Goal: Information Seeking & Learning: Learn about a topic

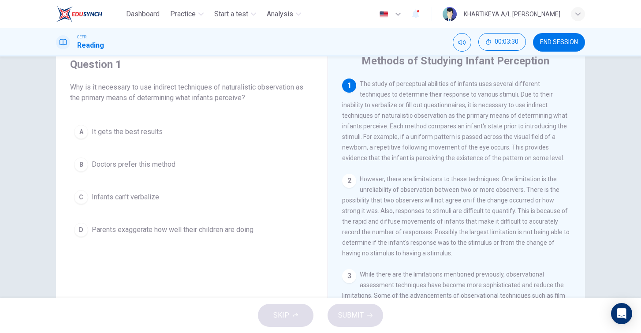
scroll to position [35, 0]
click at [146, 196] on span "Infants can't verbalize" at bounding box center [125, 196] width 67 height 11
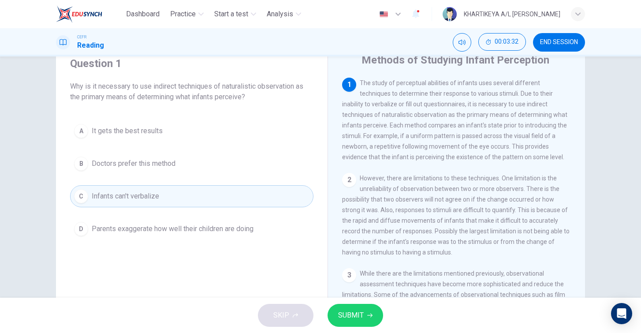
click at [365, 310] on button "SUBMIT" at bounding box center [356, 315] width 56 height 23
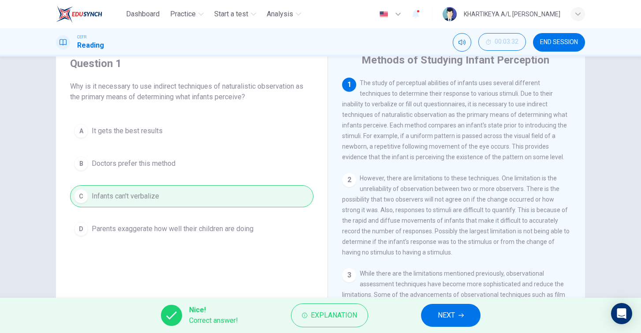
click at [442, 319] on span "NEXT" at bounding box center [446, 315] width 17 height 12
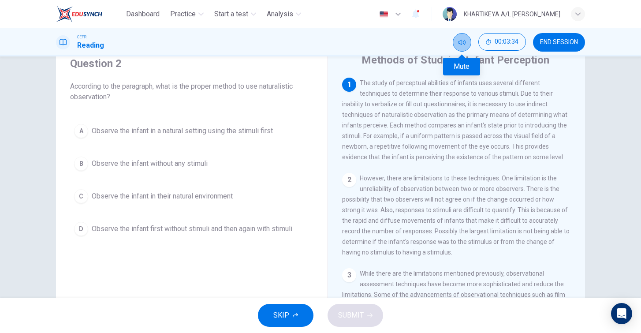
click at [459, 45] on icon "Mute" at bounding box center [461, 42] width 7 height 7
click at [226, 133] on span "Observe the infant in a natural setting using the stimuli first" at bounding box center [182, 131] width 181 height 11
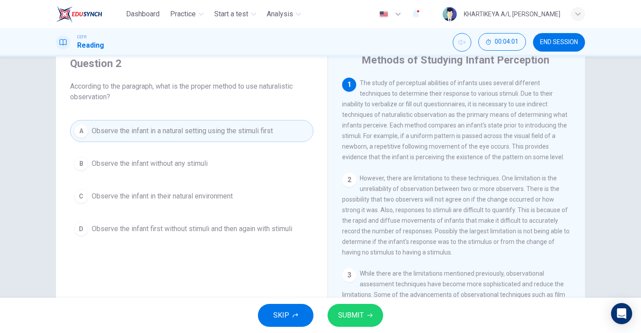
click at [347, 323] on button "SUBMIT" at bounding box center [356, 315] width 56 height 23
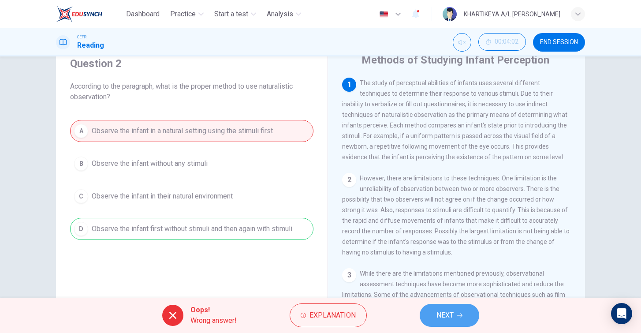
click at [446, 309] on span "NEXT" at bounding box center [444, 315] width 17 height 12
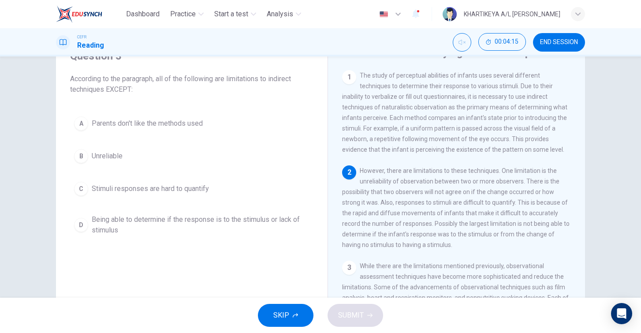
scroll to position [45, 0]
click at [204, 112] on button "A Parents don't like the methods used" at bounding box center [191, 121] width 243 height 22
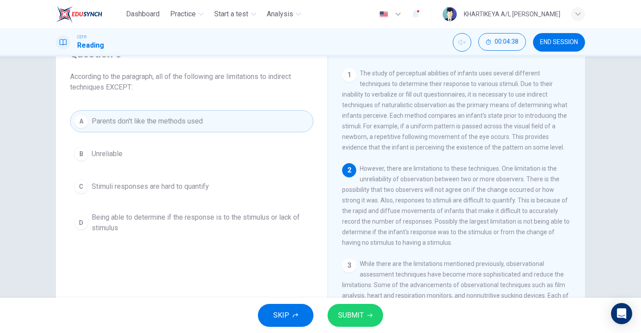
click at [346, 323] on button "SUBMIT" at bounding box center [356, 315] width 56 height 23
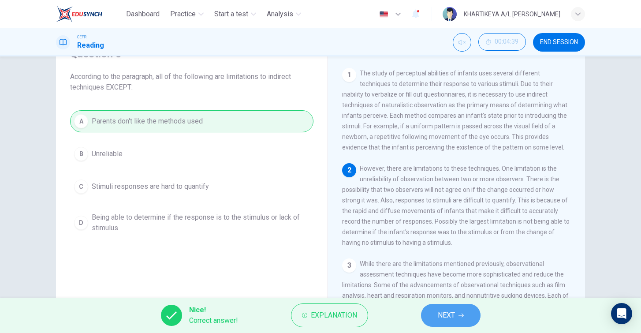
click at [447, 317] on span "NEXT" at bounding box center [446, 315] width 17 height 12
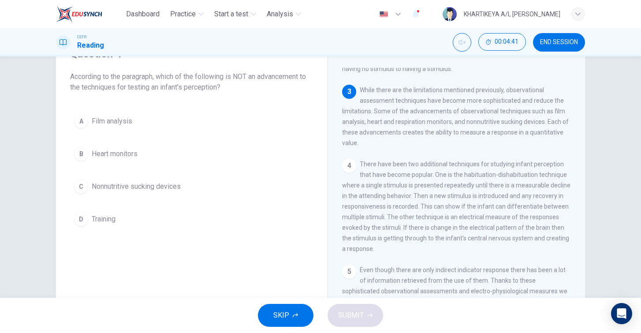
scroll to position [176, 0]
click at [91, 221] on button "D Training" at bounding box center [191, 219] width 243 height 22
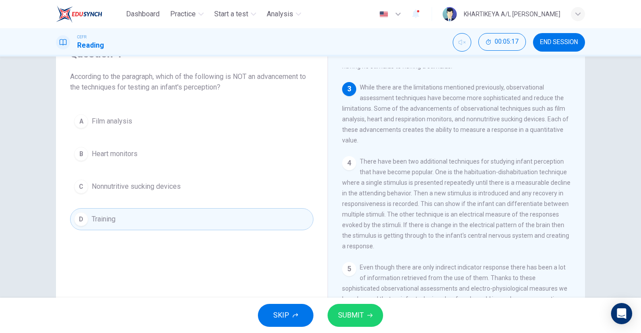
click at [352, 315] on span "SUBMIT" at bounding box center [351, 315] width 26 height 12
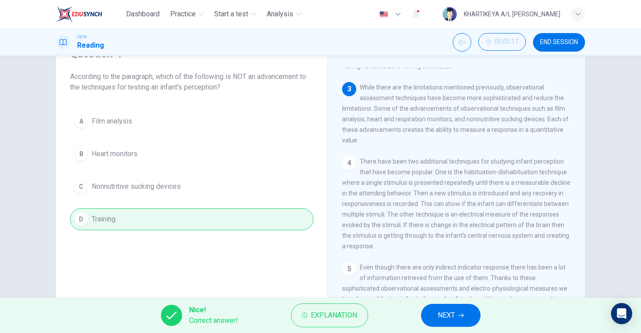
click at [457, 317] on button "NEXT" at bounding box center [451, 315] width 60 height 23
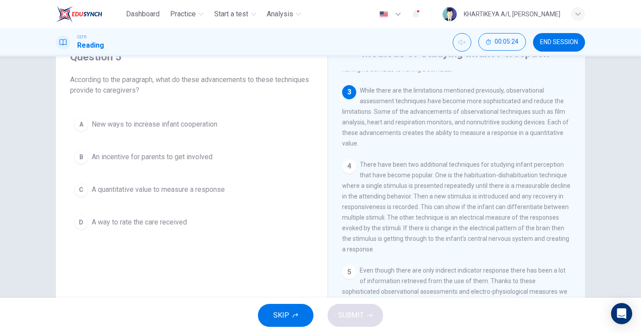
scroll to position [156, 0]
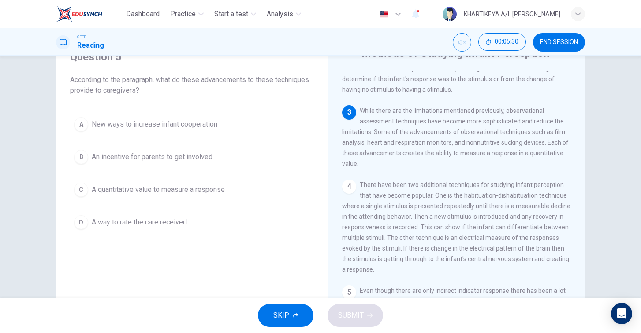
click at [171, 194] on span "A quantitative value to measure a response" at bounding box center [158, 189] width 133 height 11
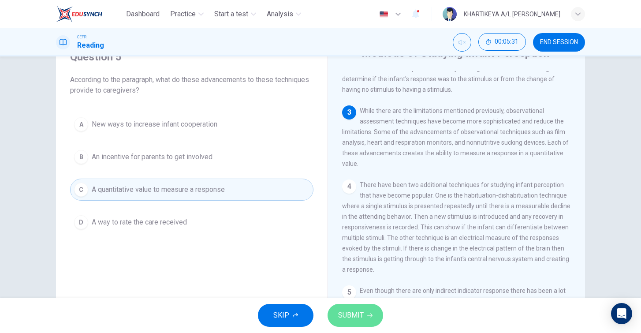
click at [358, 311] on span "SUBMIT" at bounding box center [351, 315] width 26 height 12
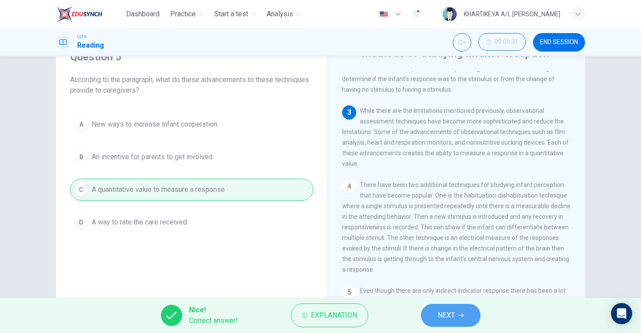
click at [447, 316] on span "NEXT" at bounding box center [446, 315] width 17 height 12
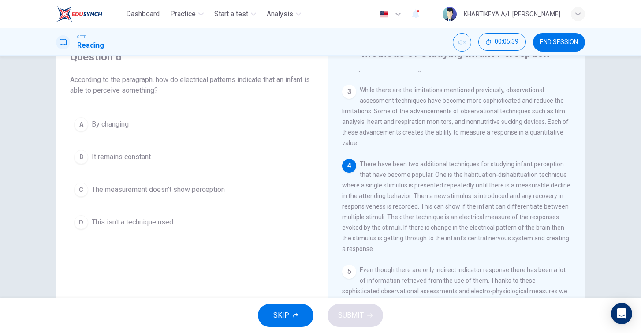
scroll to position [183, 0]
click at [124, 119] on span "By changing" at bounding box center [110, 124] width 37 height 11
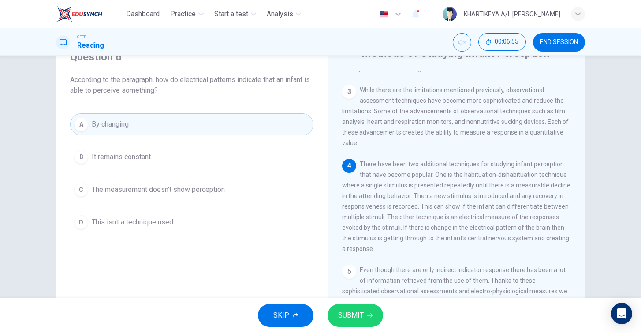
click at [372, 324] on button "SUBMIT" at bounding box center [356, 315] width 56 height 23
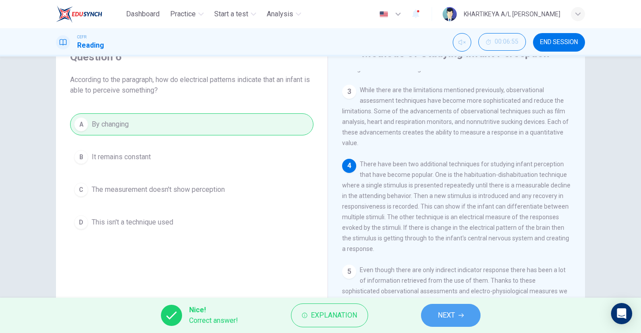
click at [454, 316] on span "NEXT" at bounding box center [446, 315] width 17 height 12
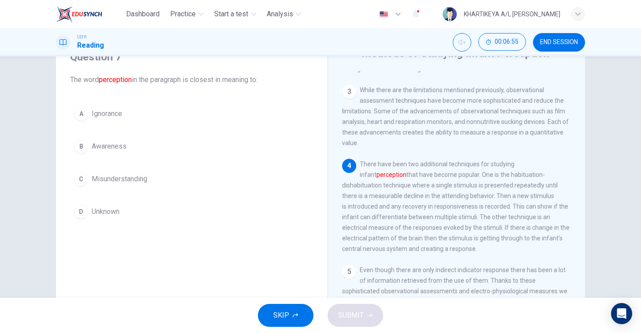
scroll to position [193, 0]
click at [125, 115] on button "A Ignorance" at bounding box center [191, 114] width 243 height 22
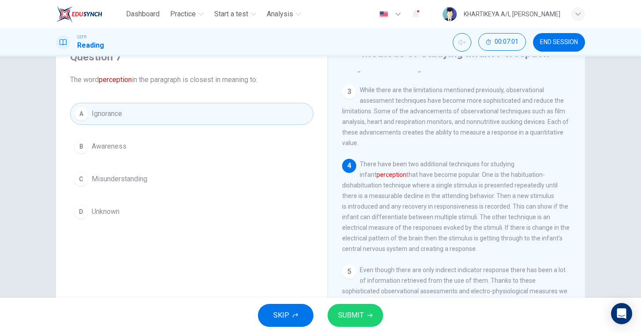
click at [168, 141] on button "B Awareness" at bounding box center [191, 146] width 243 height 22
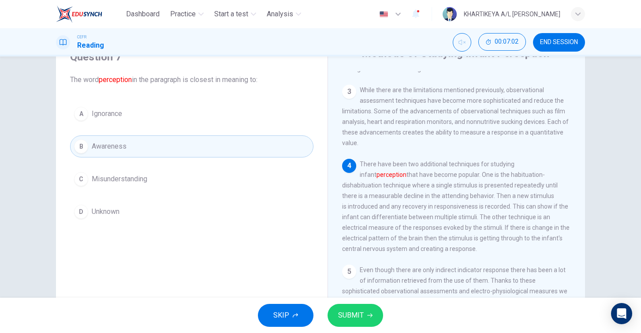
click at [352, 318] on span "SUBMIT" at bounding box center [351, 315] width 26 height 12
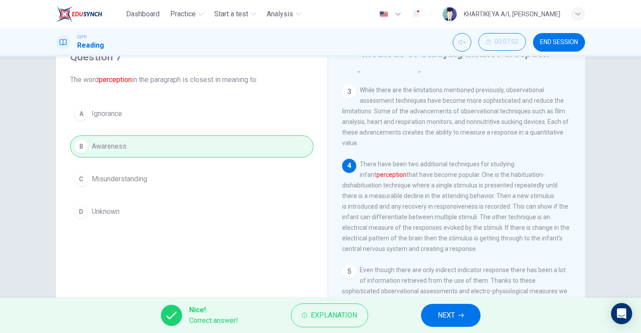
click at [468, 314] on button "NEXT" at bounding box center [451, 315] width 60 height 23
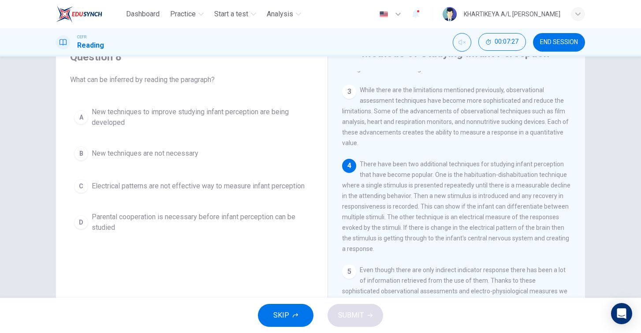
click at [240, 112] on span "New techniques to improve studying infant perception are being developed" at bounding box center [201, 117] width 218 height 21
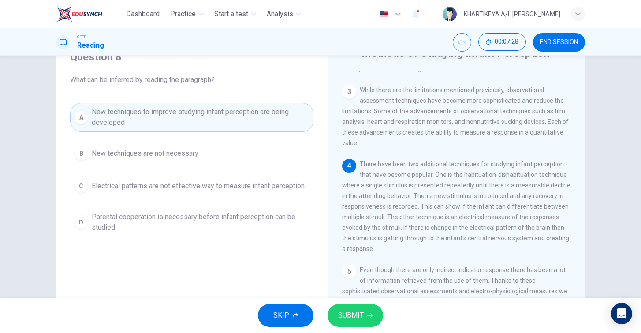
click at [357, 308] on button "SUBMIT" at bounding box center [356, 315] width 56 height 23
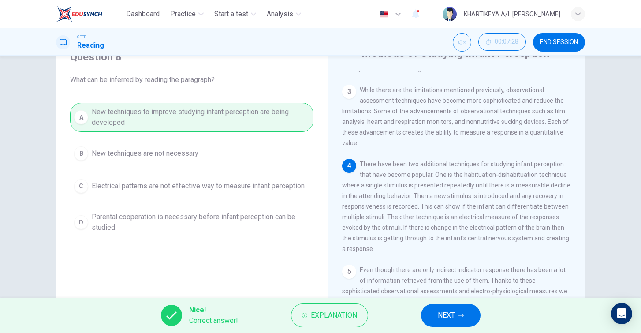
click at [435, 315] on button "NEXT" at bounding box center [451, 315] width 60 height 23
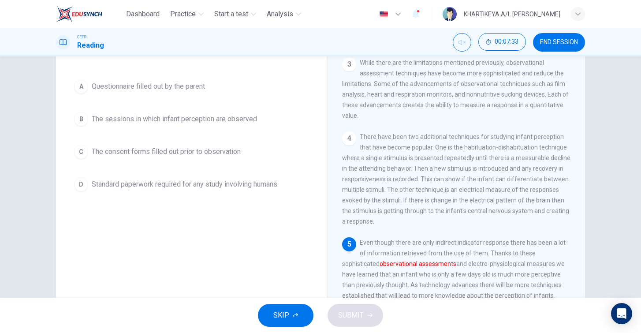
scroll to position [66, 0]
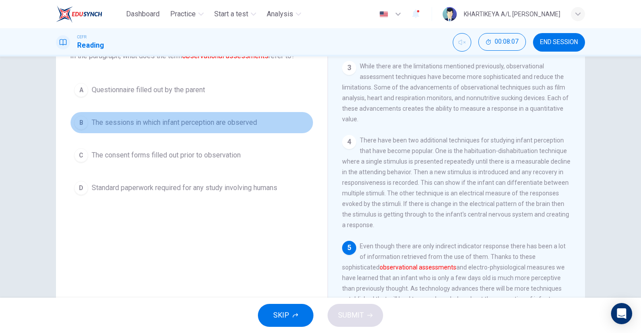
click at [182, 123] on span "The sessions in which infant perception are observed" at bounding box center [174, 122] width 165 height 11
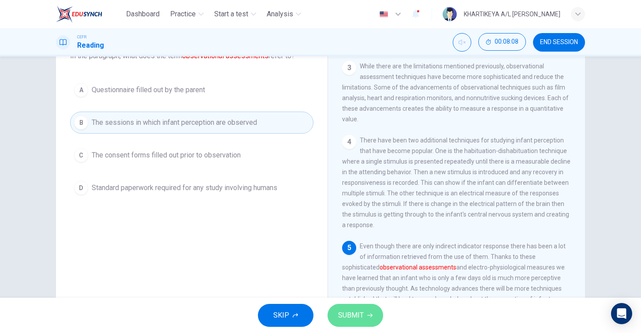
click at [350, 313] on span "SUBMIT" at bounding box center [351, 315] width 26 height 12
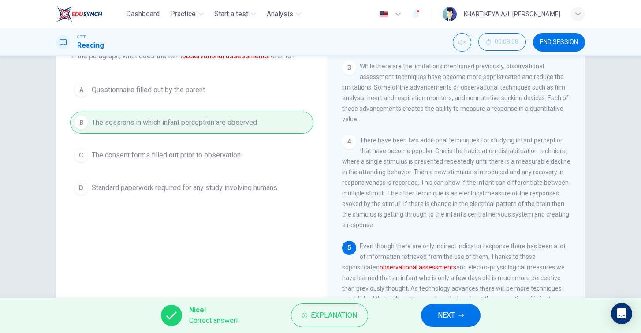
click at [468, 310] on button "NEXT" at bounding box center [451, 315] width 60 height 23
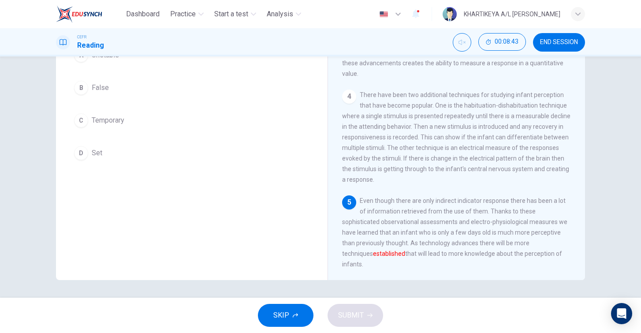
scroll to position [62, 0]
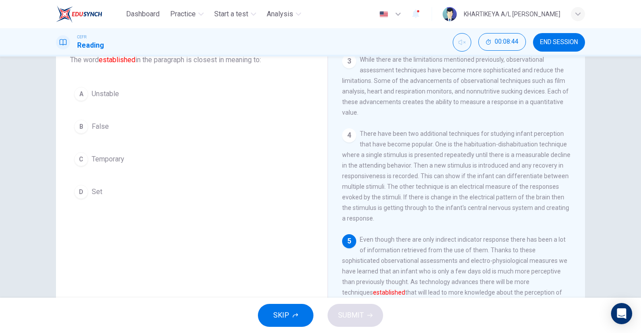
click at [120, 158] on span "Temporary" at bounding box center [108, 159] width 33 height 11
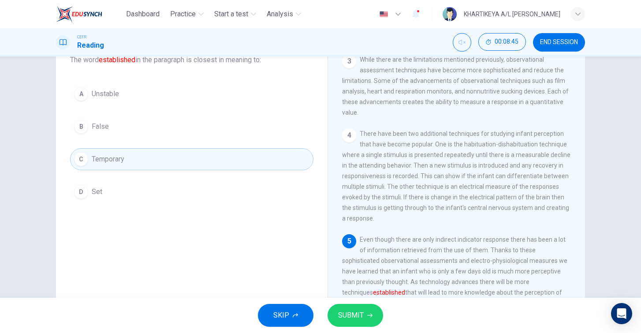
click at [118, 190] on button "D Set" at bounding box center [191, 192] width 243 height 22
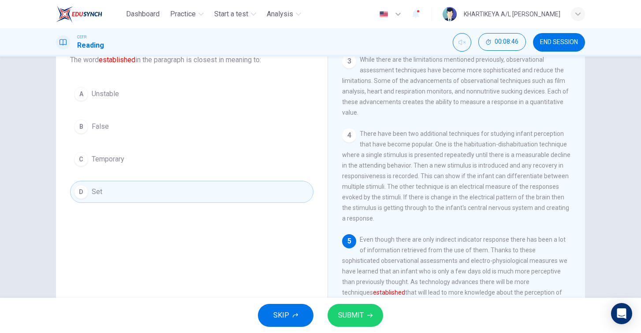
click at [357, 313] on span "SUBMIT" at bounding box center [351, 315] width 26 height 12
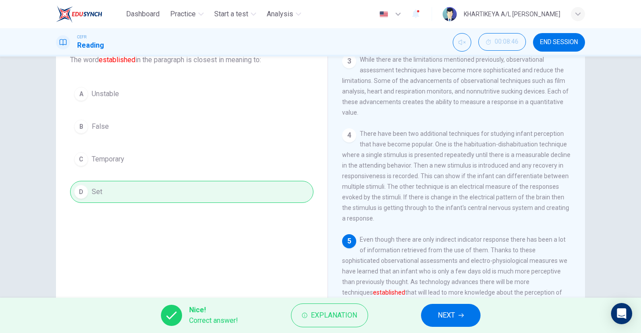
click at [457, 318] on button "NEXT" at bounding box center [451, 315] width 60 height 23
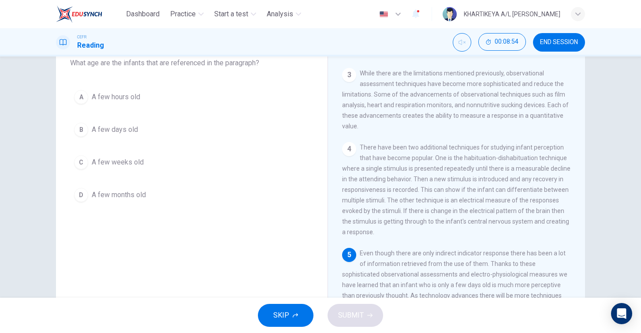
scroll to position [58, 0]
click at [134, 128] on span "A few days old" at bounding box center [115, 130] width 46 height 11
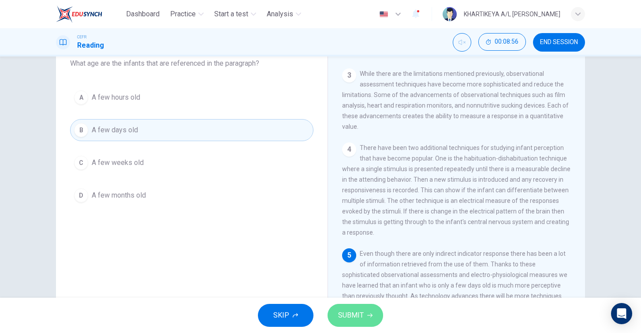
click at [351, 310] on span "SUBMIT" at bounding box center [351, 315] width 26 height 12
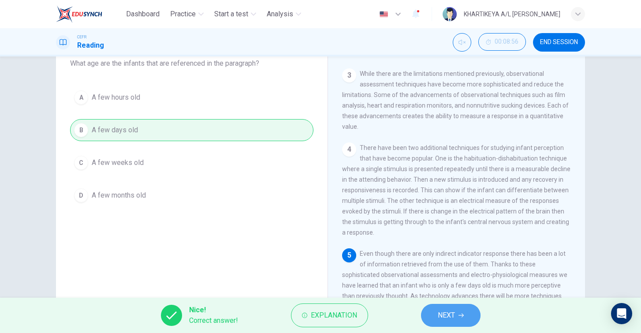
click at [447, 311] on span "NEXT" at bounding box center [446, 315] width 17 height 12
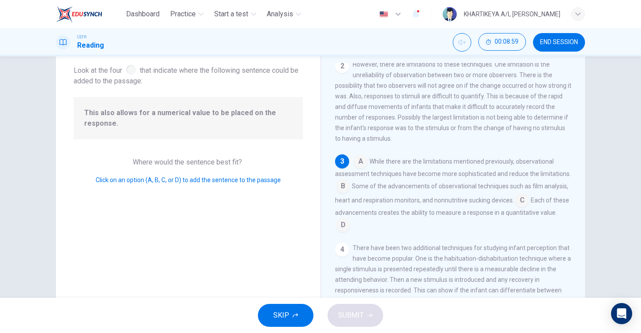
scroll to position [71, 0]
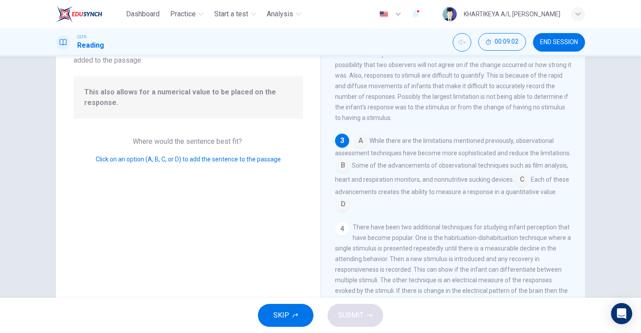
drag, startPoint x: 186, startPoint y: 97, endPoint x: 254, endPoint y: 110, distance: 68.6
click at [254, 110] on div "This also allows for a numerical value to be placed on the response." at bounding box center [188, 97] width 229 height 42
click at [350, 201] on input at bounding box center [343, 205] width 14 height 14
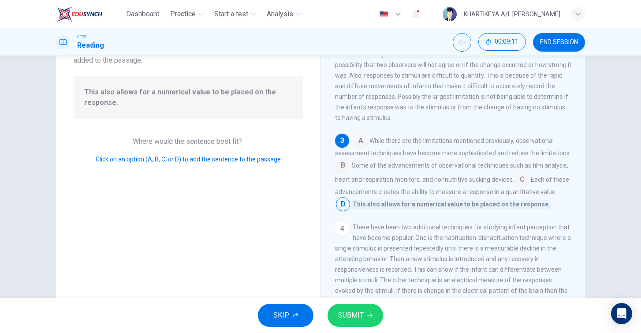
click at [356, 314] on span "SUBMIT" at bounding box center [351, 315] width 26 height 12
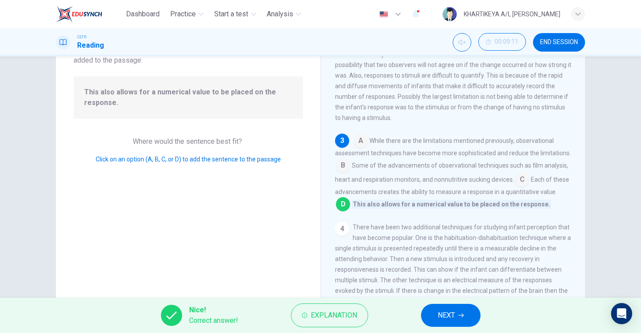
click at [457, 320] on button "NEXT" at bounding box center [451, 315] width 60 height 23
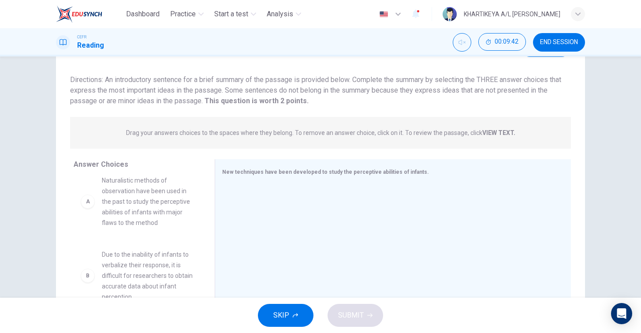
scroll to position [0, 0]
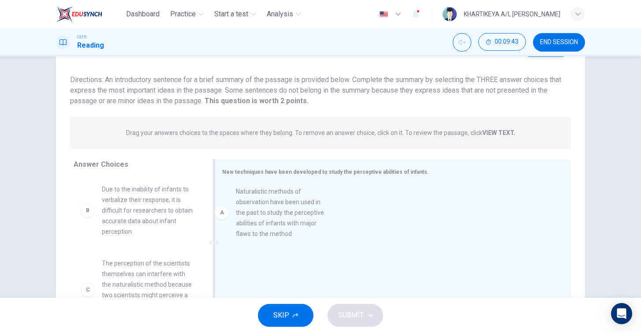
drag, startPoint x: 128, startPoint y: 204, endPoint x: 269, endPoint y: 201, distance: 141.1
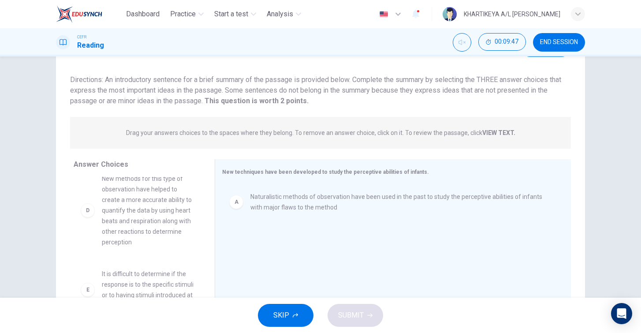
scroll to position [164, 0]
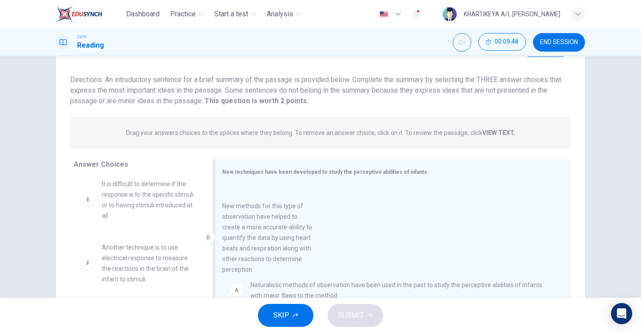
drag, startPoint x: 130, startPoint y: 215, endPoint x: 251, endPoint y: 237, distance: 123.2
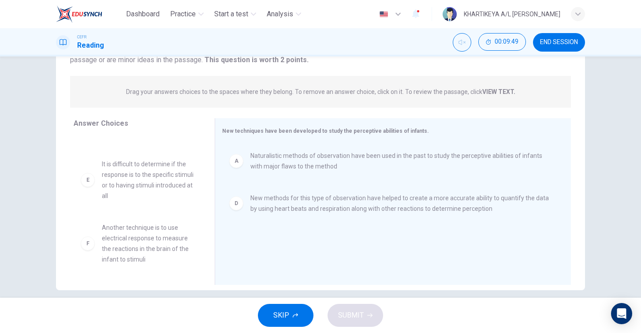
scroll to position [101, 0]
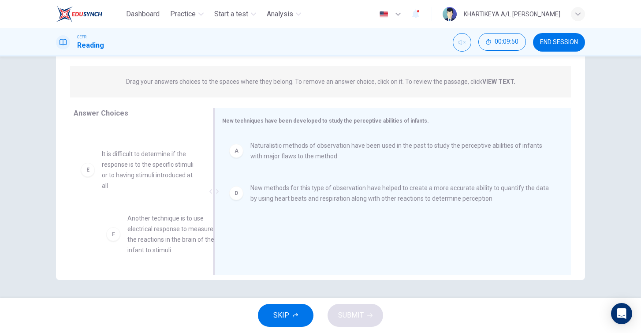
drag, startPoint x: 134, startPoint y: 219, endPoint x: 249, endPoint y: 220, distance: 115.1
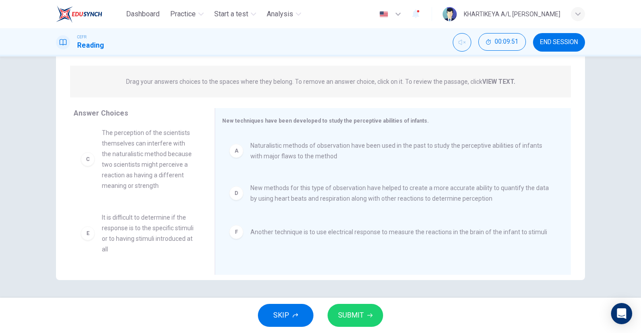
scroll to position [79, 0]
click at [343, 313] on span "SUBMIT" at bounding box center [351, 315] width 26 height 12
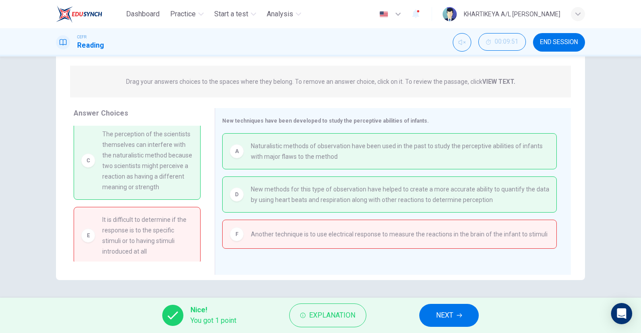
click at [456, 324] on button "NEXT" at bounding box center [449, 315] width 60 height 23
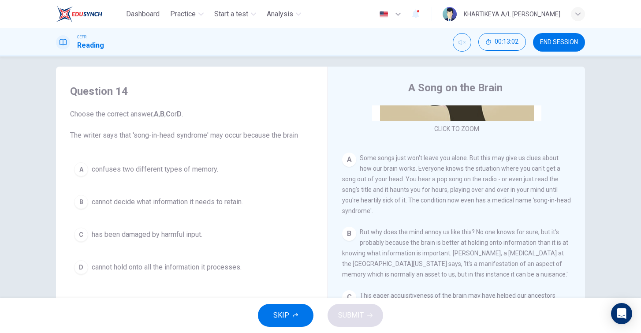
scroll to position [8, 0]
click at [178, 206] on span "cannot decide what information it needs to retain." at bounding box center [167, 201] width 151 height 11
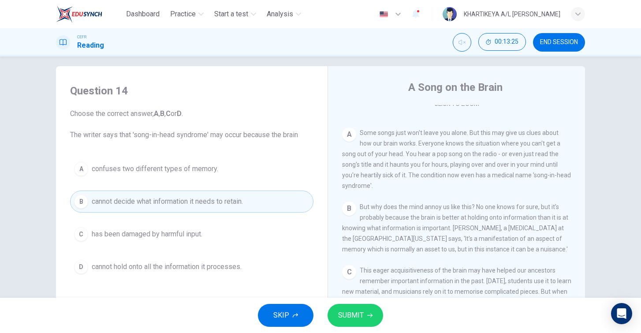
scroll to position [164, 0]
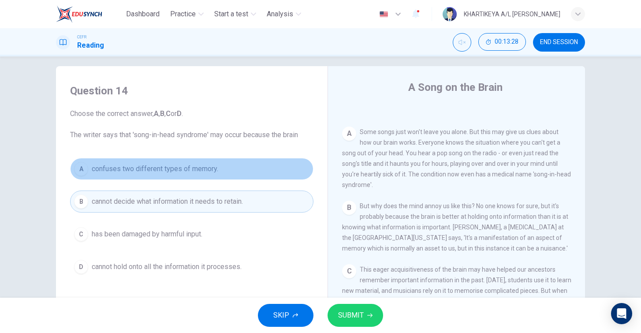
click at [239, 175] on button "A confuses two different types of memory." at bounding box center [191, 169] width 243 height 22
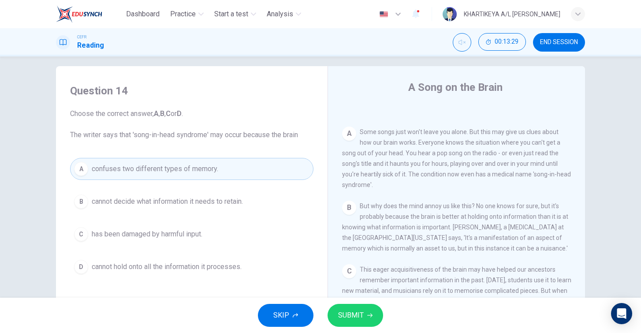
click at [256, 193] on button "B cannot decide what information it needs to retain." at bounding box center [191, 201] width 243 height 22
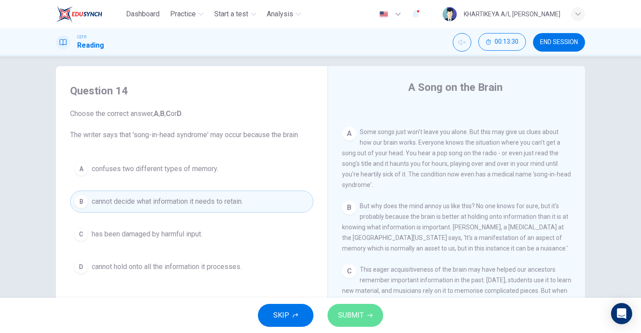
click at [362, 313] on span "SUBMIT" at bounding box center [351, 315] width 26 height 12
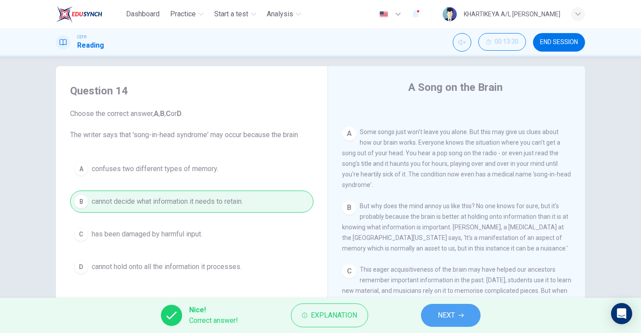
click at [442, 319] on span "NEXT" at bounding box center [446, 315] width 17 height 12
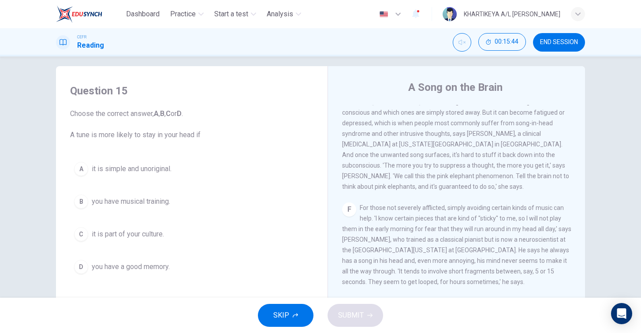
scroll to position [501, 0]
click at [146, 172] on span "it is simple and unoriginal." at bounding box center [132, 169] width 80 height 11
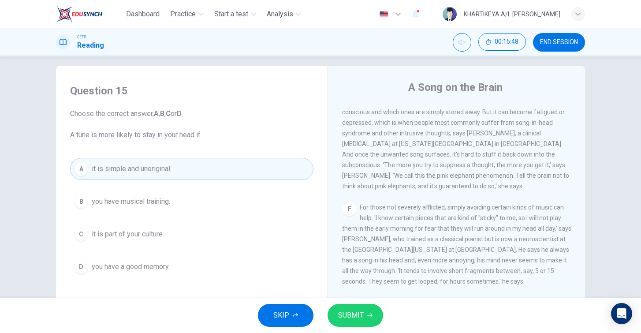
click at [335, 310] on button "SUBMIT" at bounding box center [356, 315] width 56 height 23
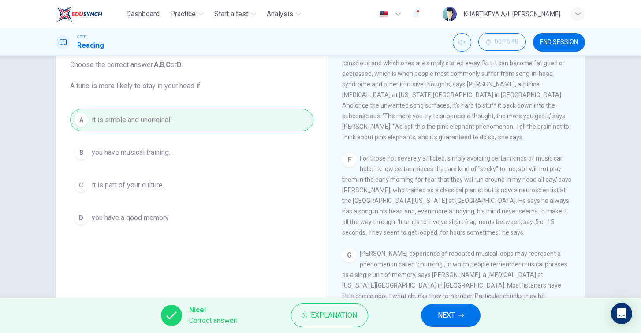
scroll to position [44, 0]
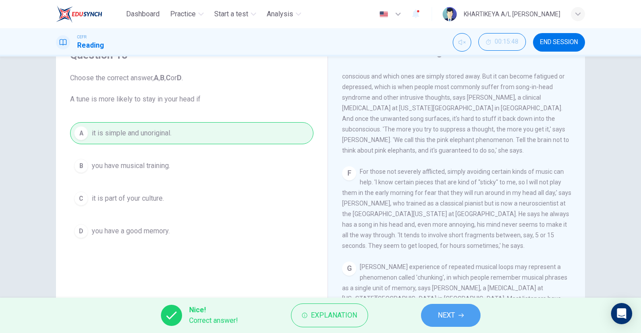
click at [455, 313] on button "NEXT" at bounding box center [451, 315] width 60 height 23
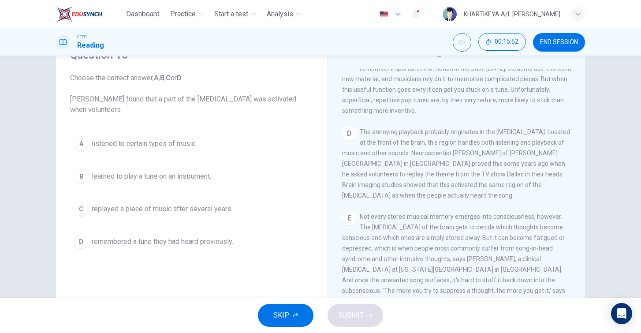
scroll to position [316, 0]
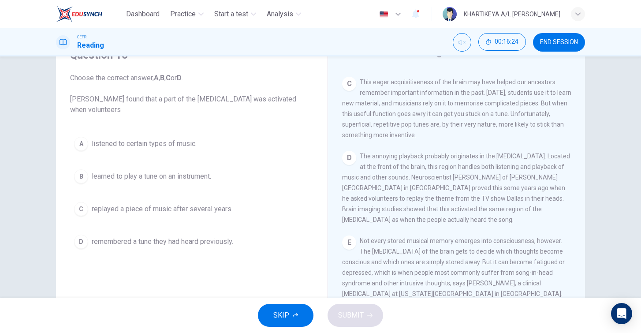
click at [189, 238] on span "remembered a tune they had heard previously." at bounding box center [163, 241] width 142 height 11
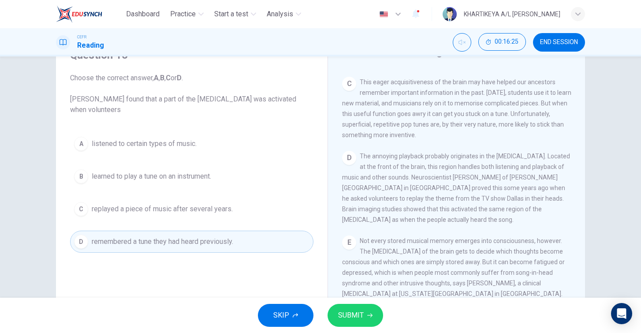
click at [339, 307] on button "SUBMIT" at bounding box center [356, 315] width 56 height 23
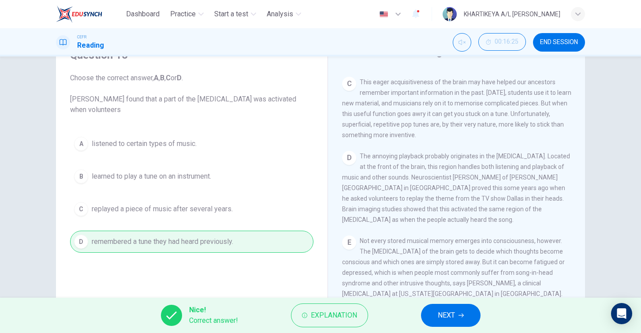
click at [433, 318] on button "NEXT" at bounding box center [451, 315] width 60 height 23
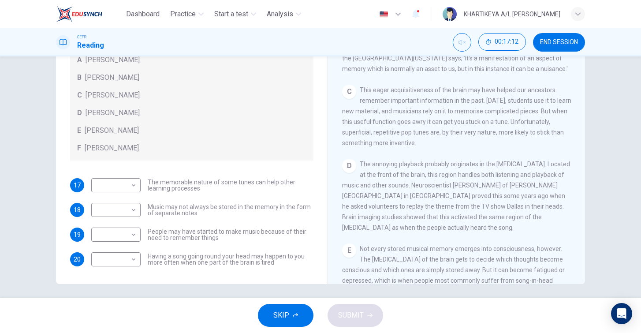
scroll to position [255, 0]
click at [98, 229] on body "Dashboard Practice Start a test Analysis English en ​ KHARTIKEYA A/L JAGANATHAN…" at bounding box center [320, 166] width 641 height 333
click at [135, 142] on div at bounding box center [320, 166] width 641 height 333
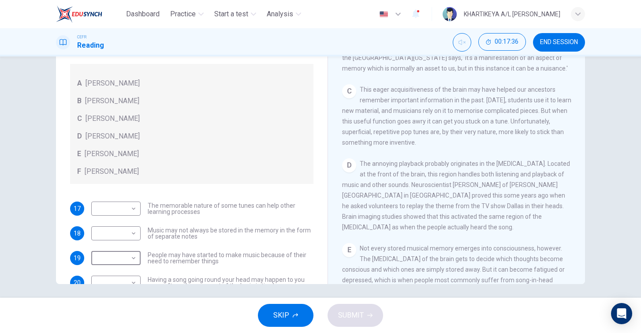
scroll to position [50, 0]
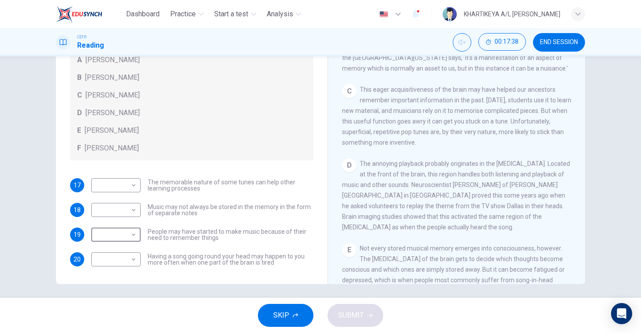
click at [288, 304] on button "SKIP" at bounding box center [286, 315] width 56 height 23
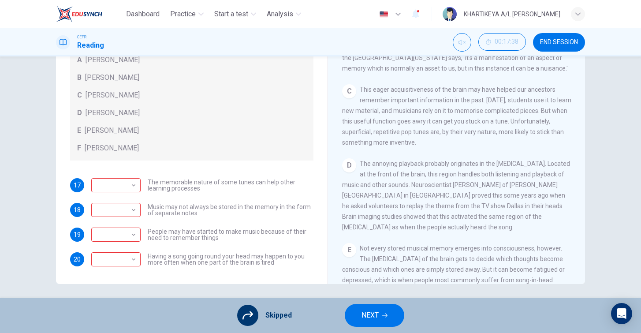
click at [378, 316] on span "NEXT" at bounding box center [369, 315] width 17 height 12
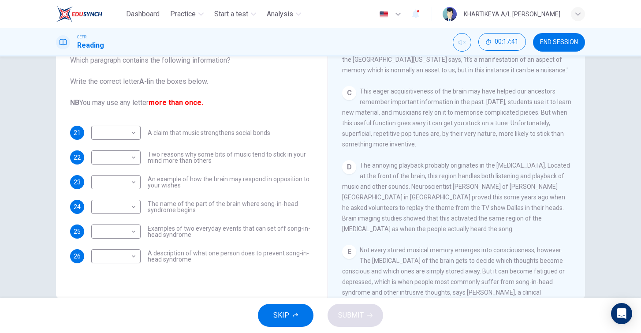
scroll to position [302, 0]
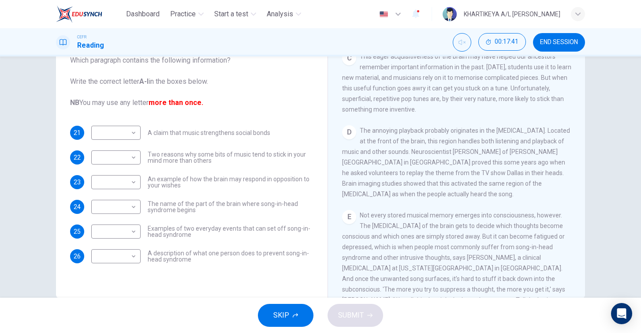
click at [304, 315] on button "SKIP" at bounding box center [286, 315] width 56 height 23
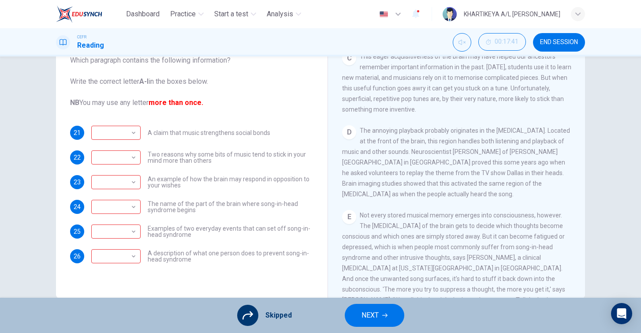
click at [357, 317] on button "NEXT" at bounding box center [375, 315] width 60 height 23
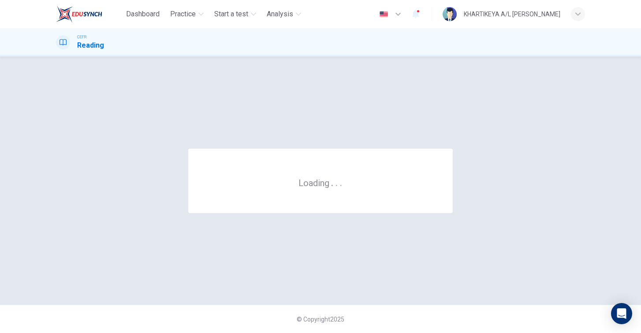
scroll to position [0, 0]
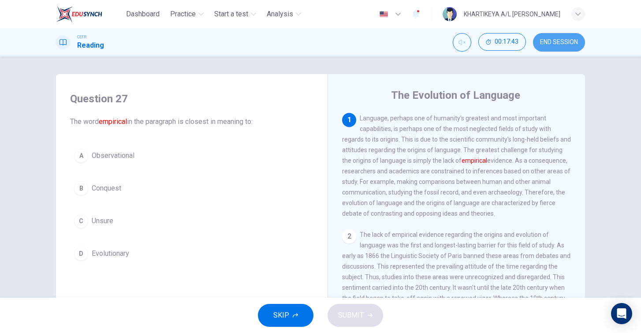
click at [559, 41] on span "END SESSION" at bounding box center [559, 42] width 38 height 7
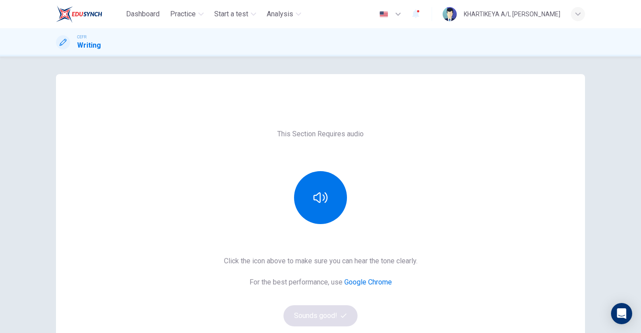
click at [306, 310] on div "Click the icon above to make sure you can hear the tone clearly. For the best p…" at bounding box center [321, 291] width 194 height 71
click at [320, 188] on button "button" at bounding box center [320, 197] width 53 height 53
click at [316, 318] on button "Sounds good!" at bounding box center [320, 315] width 74 height 21
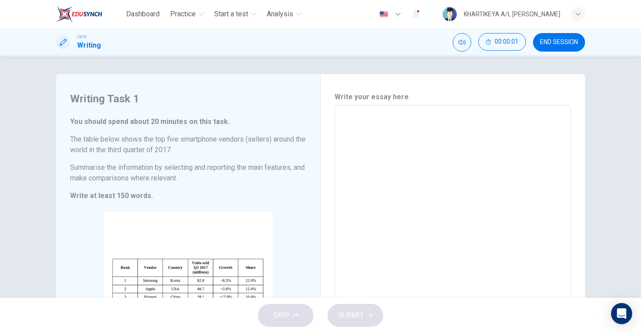
scroll to position [4, 0]
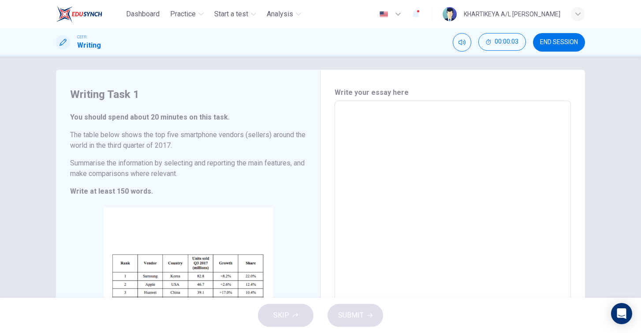
click at [365, 134] on textarea at bounding box center [453, 231] width 224 height 246
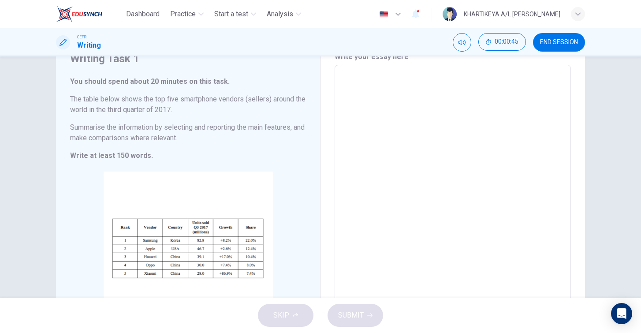
scroll to position [37, 0]
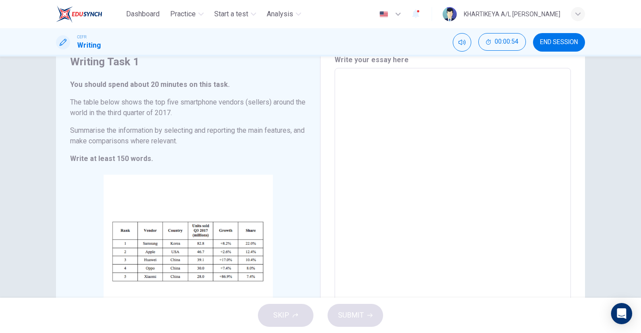
type textarea "T"
type textarea "x"
type textarea "Th"
type textarea "x"
type textarea "The"
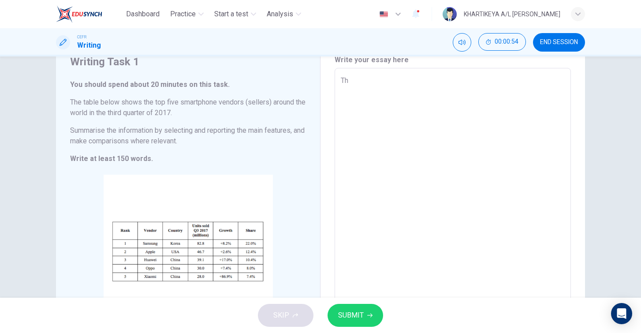
type textarea "x"
type textarea "Ther"
type textarea "x"
type textarea "Ther"
type textarea "x"
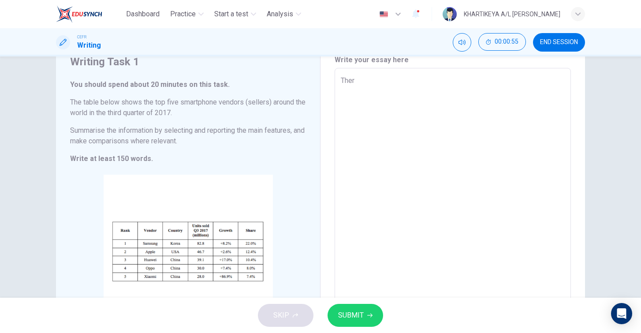
type textarea "Ther a"
type textarea "x"
type textarea "Ther"
type textarea "x"
type textarea "Ther"
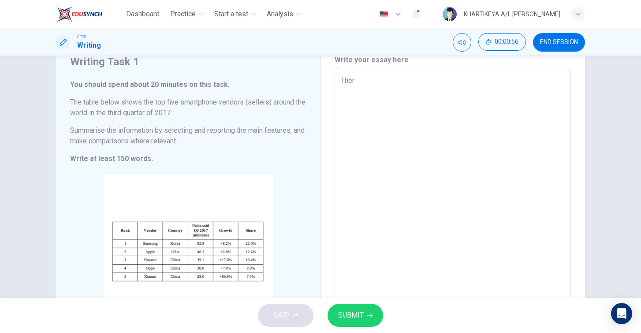
type textarea "x"
type textarea "There"
type textarea "x"
type textarea "There"
type textarea "x"
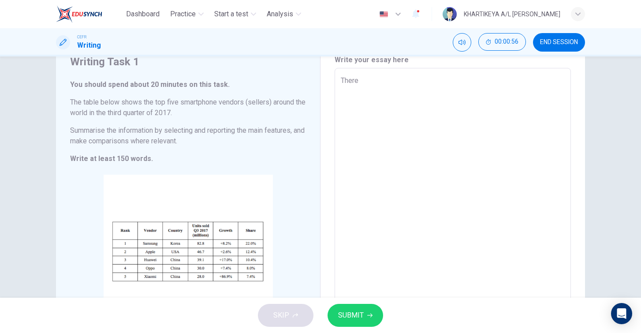
type textarea "There a"
type textarea "x"
type textarea "There ar"
type textarea "x"
type textarea "There are"
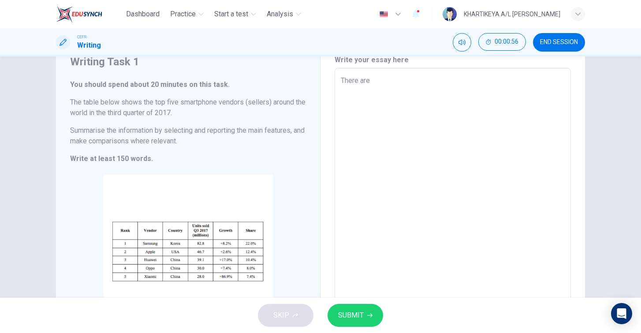
type textarea "x"
type textarea "There are"
type textarea "x"
type textarea "There are v"
type textarea "x"
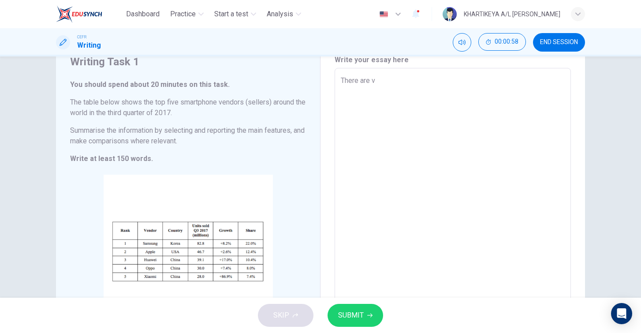
type textarea "There are vi"
type textarea "x"
type textarea "There are v"
type textarea "x"
type textarea "There are"
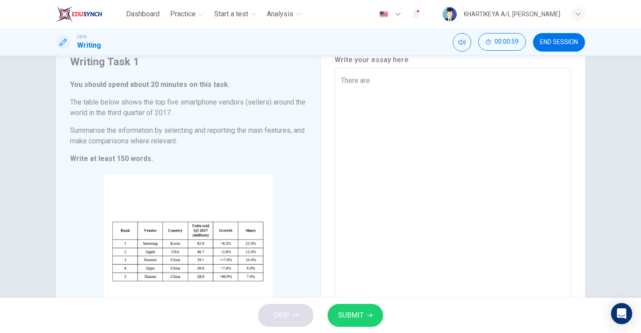
type textarea "x"
type textarea "There are f"
type textarea "x"
type textarea "There are fi"
type textarea "x"
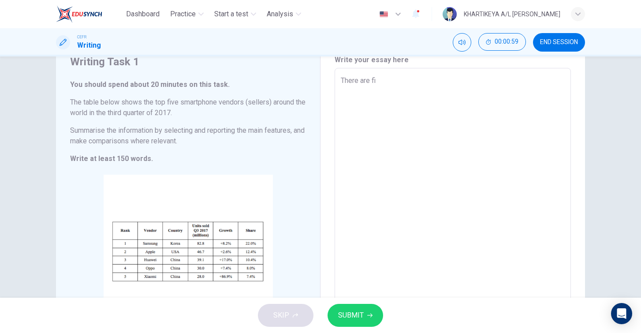
type textarea "There are fiv"
type textarea "x"
type textarea "There are five"
type textarea "x"
type textarea "There are five"
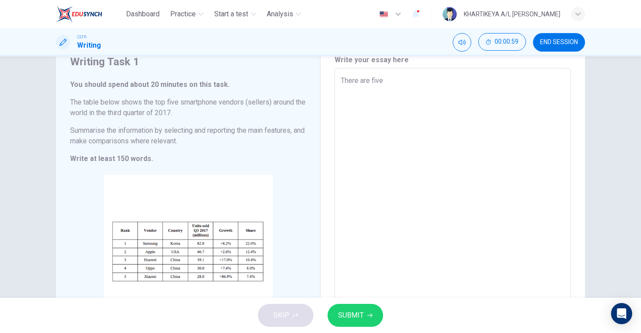
type textarea "x"
type textarea "There are five"
type textarea "x"
type textarea "There are five"
type textarea "x"
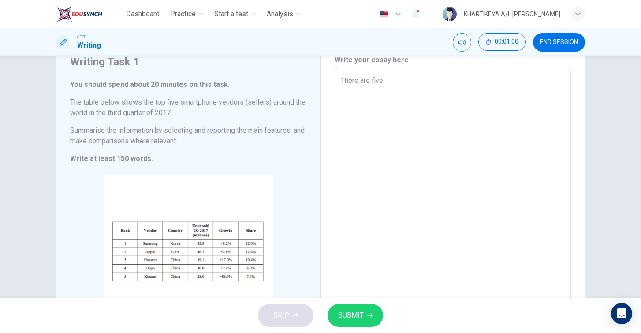
type textarea "There are five v"
type textarea "x"
type textarea "There are five ve"
type textarea "x"
type textarea "There are five ven"
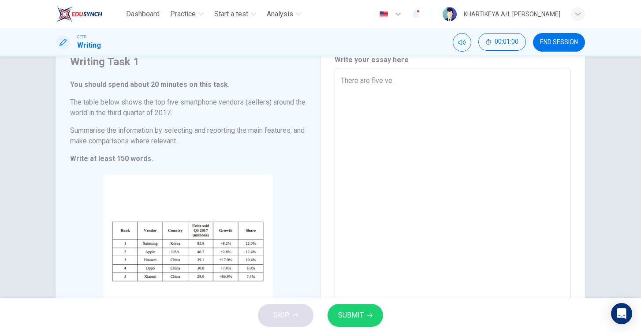
type textarea "x"
type textarea "There are five vend"
type textarea "x"
type textarea "There are five vendo"
type textarea "x"
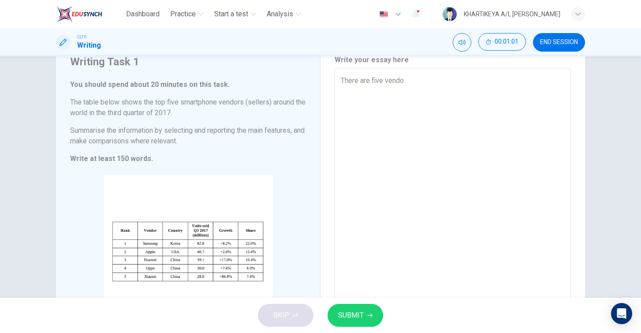
type textarea "There are five vendor"
type textarea "x"
type textarea "There are five vendors"
type textarea "x"
type textarea "There are five vendors"
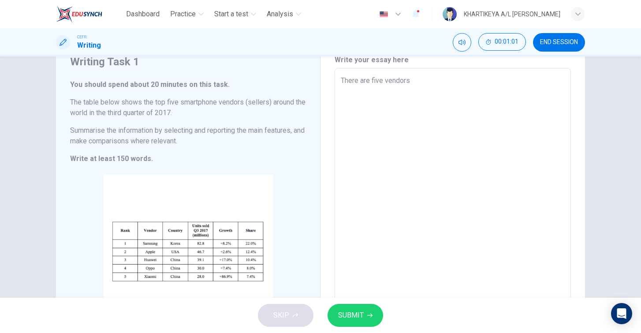
type textarea "x"
type textarea "There are five vendors w"
type textarea "x"
type textarea "There are five vendors"
type textarea "x"
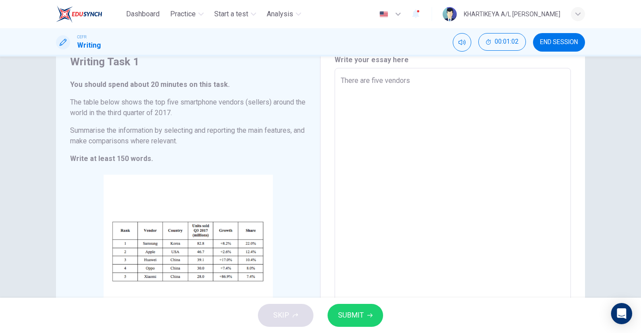
type textarea "There are five vendors s"
type textarea "x"
type textarea "There are five vendors su"
type textarea "x"
type textarea "There are five vendors suc"
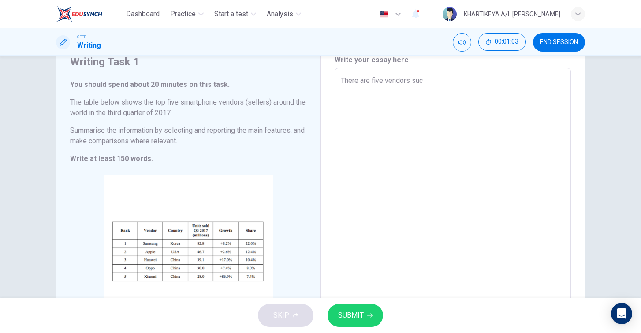
type textarea "x"
type textarea "There are five vendors such"
type textarea "x"
type textarea "There are five vendors such"
type textarea "x"
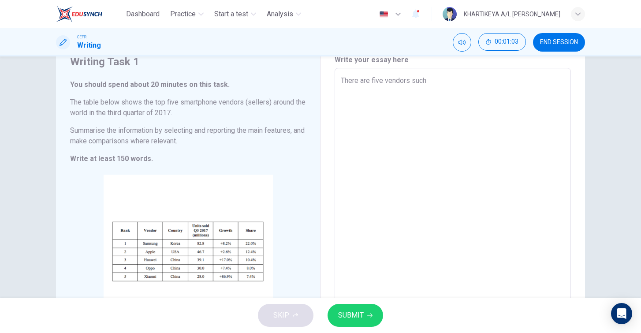
type textarea "There are five vendors such a"
type textarea "x"
type textarea "There are five vendors such as"
type textarea "x"
type textarea "There are five vendors such as"
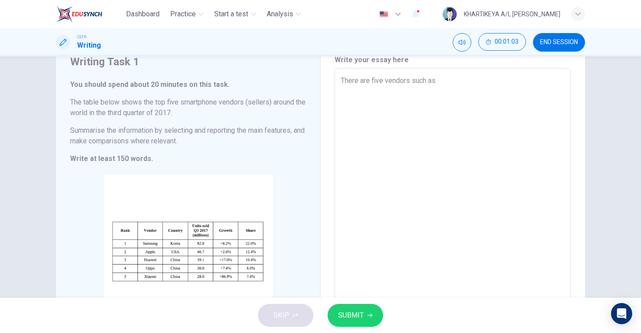
type textarea "x"
type textarea "There are five vendors such as s"
type textarea "x"
type textarea "There are five vendors such as"
type textarea "x"
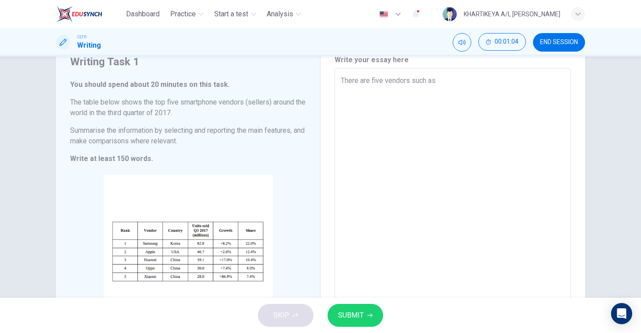
type textarea "There are five vendors such as S"
type textarea "x"
type textarea "There are five vendors such as Sa"
type textarea "x"
type textarea "There are five vendors such as [PERSON_NAME]"
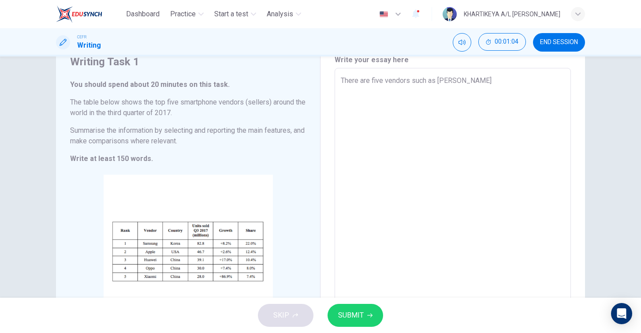
type textarea "x"
type textarea "There are five vendors such as [PERSON_NAME]"
type textarea "x"
type textarea "There are five vendors such as Samsu"
type textarea "x"
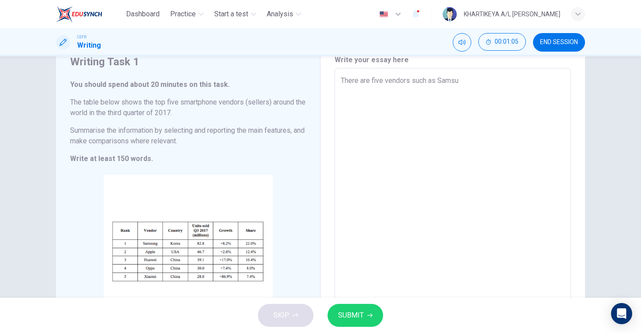
type textarea "There are five vendors such as [GEOGRAPHIC_DATA]"
type textarea "x"
type textarea "There are five vendors such as Samsung"
type textarea "x"
type textarea "There are five vendors such as Samsung,"
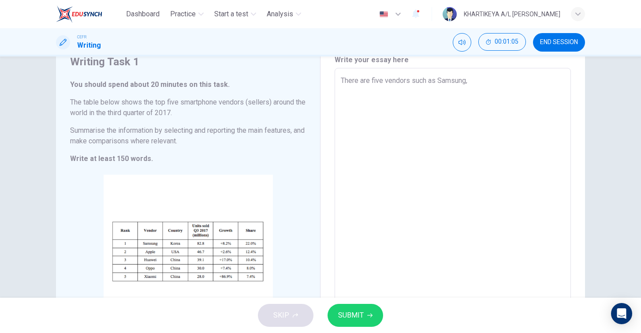
type textarea "x"
type textarea "There are five vendors such as Samsung,"
type textarea "x"
type textarea "There are five vendors such as Samsung, K"
type textarea "x"
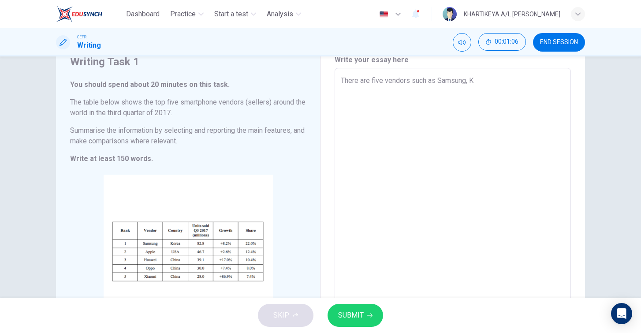
type textarea "There are five vendors such as Samsung,"
type textarea "x"
type textarea "There are five vendors such as Samsung, a"
type textarea "x"
type textarea "There are five vendors such as Samsung, aP"
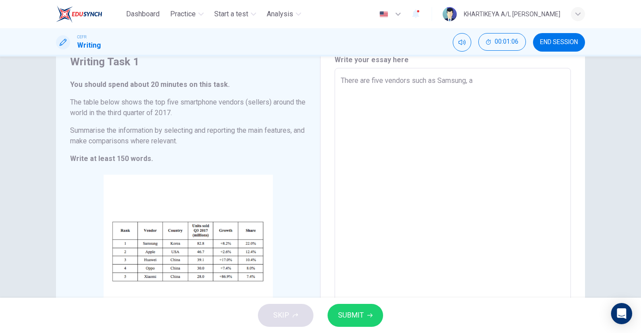
type textarea "x"
type textarea "There are five vendors such as Samsung, a"
type textarea "x"
type textarea "There are five vendors such as Samsung,"
type textarea "x"
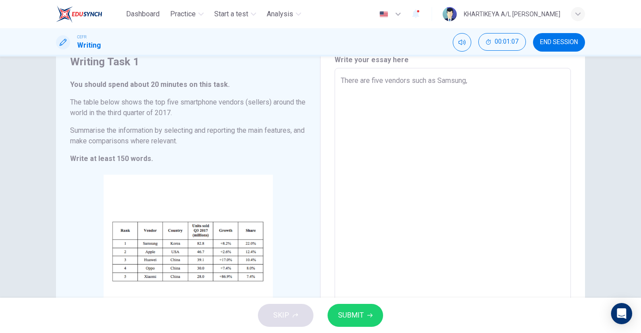
type textarea "There are five vendors such as Samsung, A"
type textarea "x"
type textarea "There are five vendors such as Samsung, Ap"
type textarea "x"
type textarea "There are five vendors such as Samsung, App"
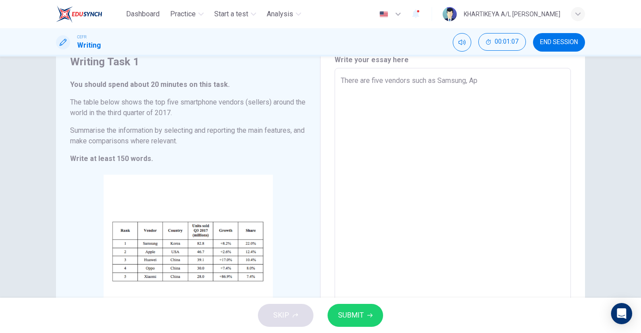
type textarea "x"
type textarea "There are five vendors such as Samsung, Appl"
type textarea "x"
type textarea "There are five vendors such as Samsung, Apple"
type textarea "x"
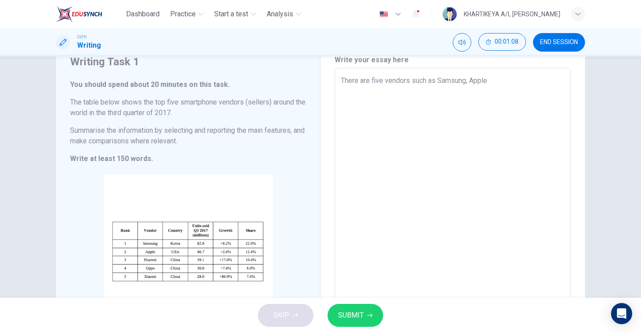
type textarea "There are five vendors such as Samsung, Apple,"
type textarea "x"
type textarea "There are five vendors such as Samsung, Apple,"
type textarea "x"
type textarea "There are five vendors such as Samsung, Apple, K"
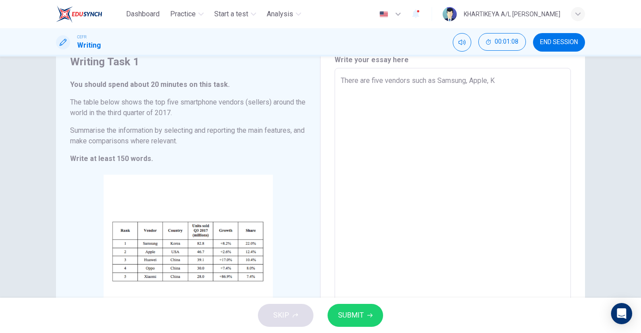
type textarea "x"
type textarea "There are five vendors such as Samsung, Apple, Ko"
type textarea "x"
type textarea "There are five vendors such as Samsung, Apple, K"
type textarea "x"
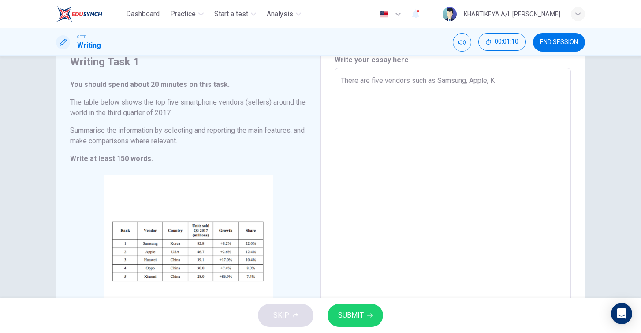
type textarea "There are five vendors such as Samsung, Apple,"
type textarea "x"
type textarea "There are five vendors such as Samsung, Apple, C"
type textarea "x"
type textarea "There are five vendors such as Samsung, Apple,"
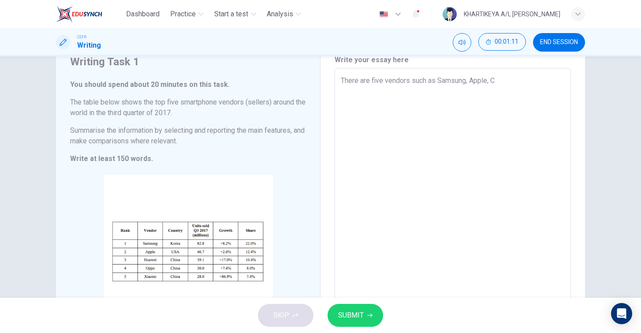
type textarea "x"
type textarea "There are five vendors such as Samsung, Apple, a"
type textarea "x"
type textarea "There are five vendors such as Samsung, Apple, an"
type textarea "x"
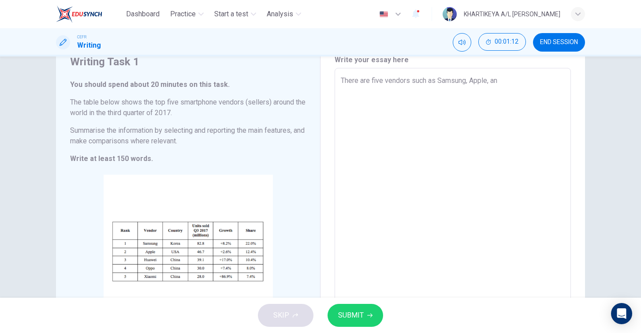
type textarea "There are five vendors such as Samsung, Apple, and"
type textarea "x"
type textarea "There are five vendors such as Samsung, Apple, and"
type textarea "x"
type textarea "There are five vendors such as Samsung, Apple, and C"
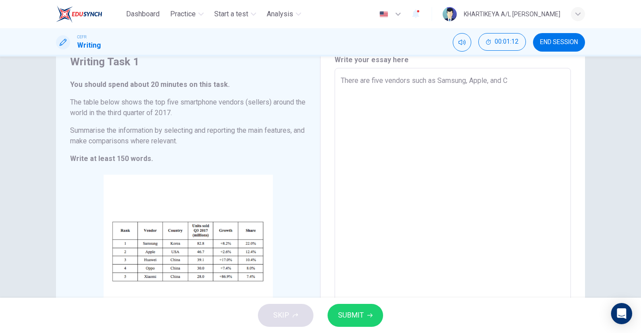
type textarea "x"
type textarea "There are five vendors such as Samsung, Apple, and Ch"
type textarea "x"
type textarea "There are five vendors such as Samsung, Apple, and Chi"
type textarea "x"
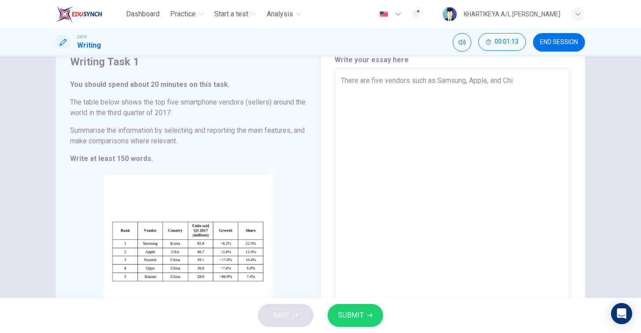
type textarea "There are five vendors such as Samsung, Apple, and Chii"
type textarea "x"
type textarea "There are five vendors such as Samsung, Apple, and Chi"
type textarea "x"
type textarea "There are five vendors such as Samsung, Apple, and Ch"
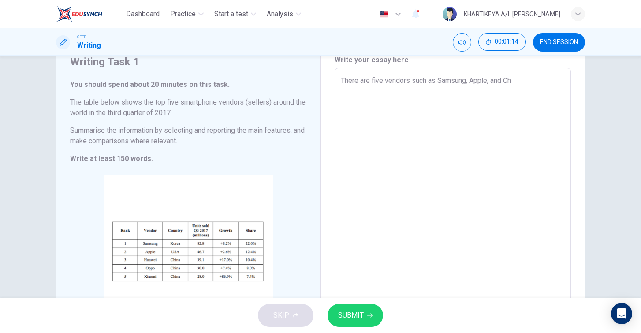
type textarea "x"
type textarea "There are five vendors such as Samsung, Apple, and Chn"
type textarea "x"
type textarea "There are five vendors such as Samsung, Apple, and Chnn"
type textarea "x"
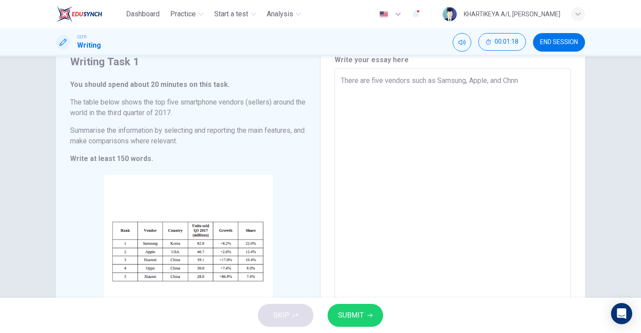
drag, startPoint x: 521, startPoint y: 76, endPoint x: 310, endPoint y: 78, distance: 210.7
click at [310, 80] on div "Writing Task 1 You should spend about 20 minutes on this task. The table below …" at bounding box center [320, 198] width 529 height 323
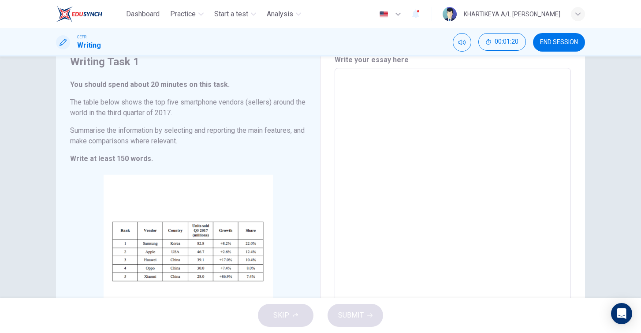
click at [556, 32] on div "CEFR Writing 00:01:20 END SESSION" at bounding box center [320, 42] width 641 height 28
click at [555, 38] on button "END SESSION" at bounding box center [559, 42] width 52 height 19
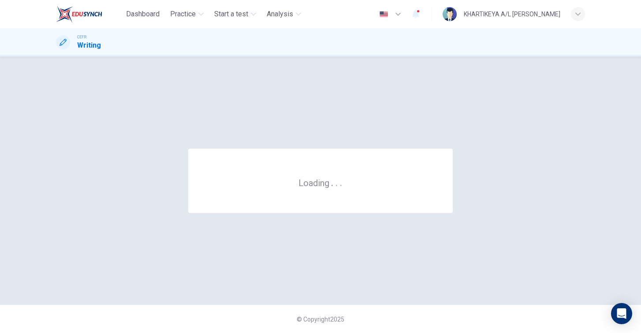
scroll to position [0, 0]
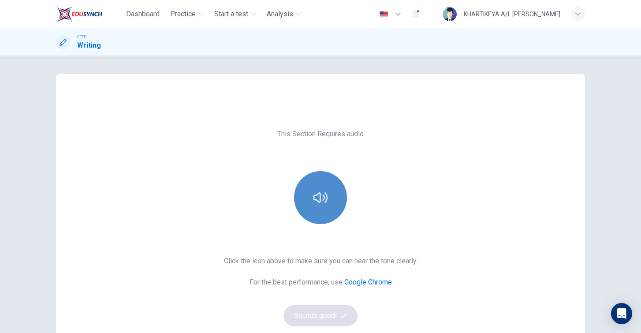
click at [321, 223] on button "button" at bounding box center [320, 197] width 53 height 53
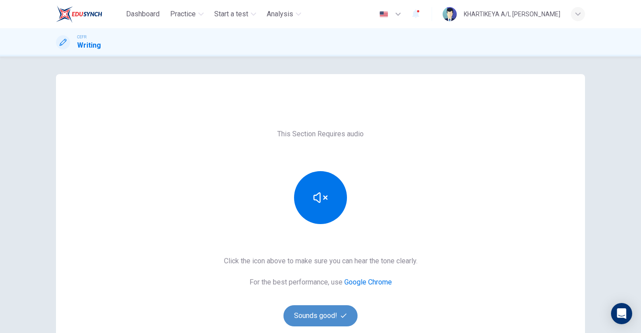
click at [312, 317] on button "Sounds good!" at bounding box center [320, 315] width 74 height 21
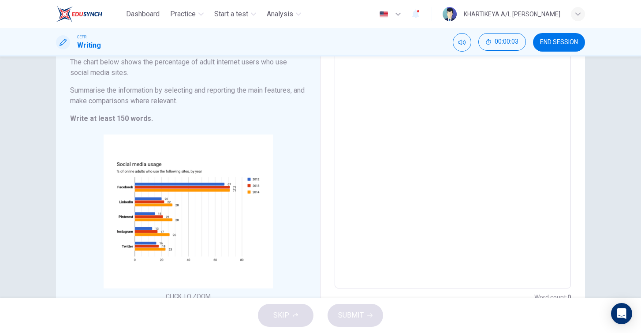
scroll to position [79, 0]
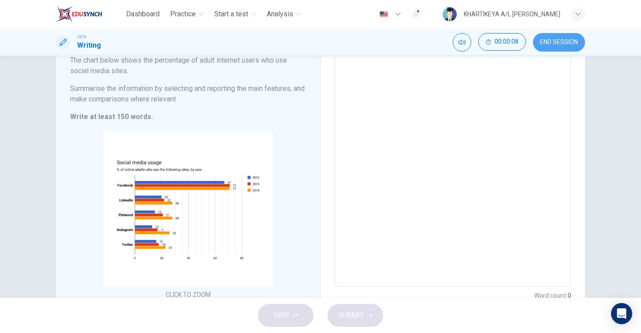
click at [553, 41] on span "END SESSION" at bounding box center [559, 42] width 38 height 7
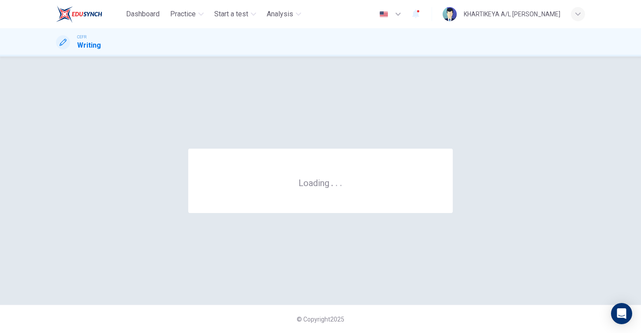
scroll to position [0, 0]
